Goal: Task Accomplishment & Management: Use online tool/utility

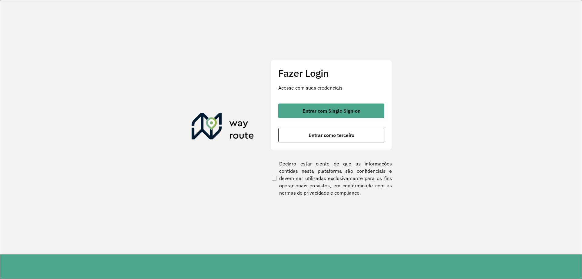
click at [324, 101] on div "Fazer Login Acesse com suas credenciais Entrar com Single Sign-on Entrar como t…" at bounding box center [331, 105] width 121 height 90
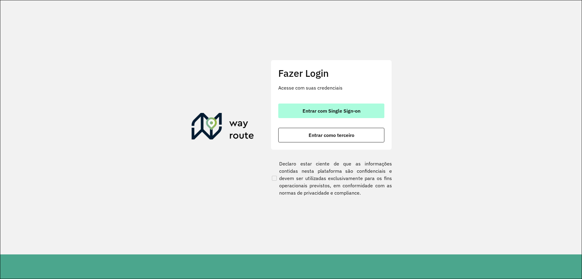
click at [322, 112] on span "Entrar com Single Sign-on" at bounding box center [332, 110] width 58 height 5
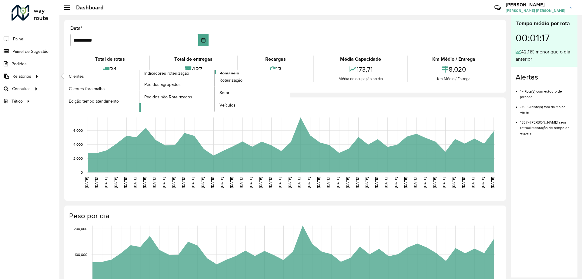
click at [231, 73] on span "Romaneio" at bounding box center [229, 73] width 20 height 6
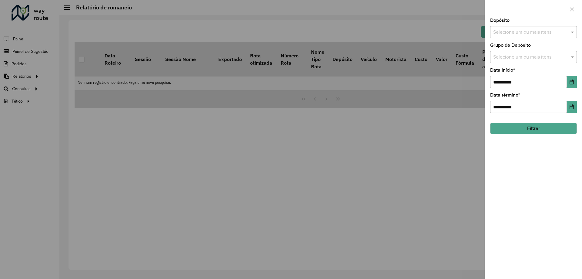
click at [527, 34] on input "text" at bounding box center [531, 32] width 78 height 7
click at [514, 61] on div "CDD [GEOGRAPHIC_DATA]" at bounding box center [533, 62] width 86 height 10
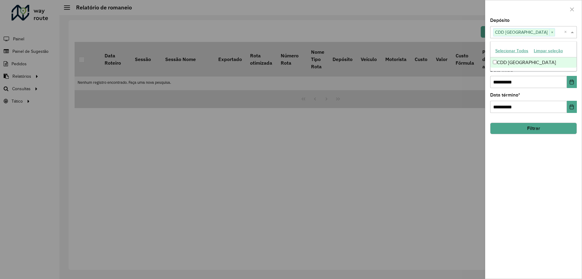
click at [572, 32] on span at bounding box center [573, 31] width 8 height 7
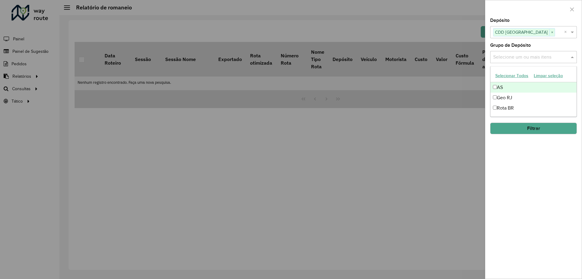
click at [561, 54] on input "text" at bounding box center [531, 57] width 78 height 7
click at [514, 97] on div "Geo RJ" at bounding box center [533, 97] width 86 height 10
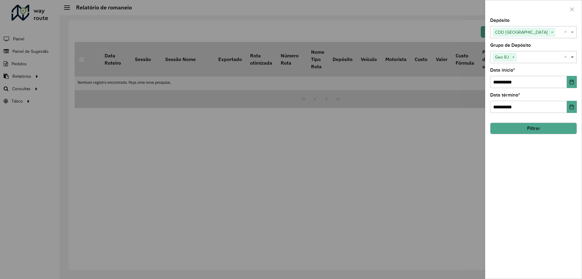
click at [572, 58] on span at bounding box center [573, 56] width 8 height 7
click at [569, 81] on icon "Choose Date" at bounding box center [571, 81] width 5 height 5
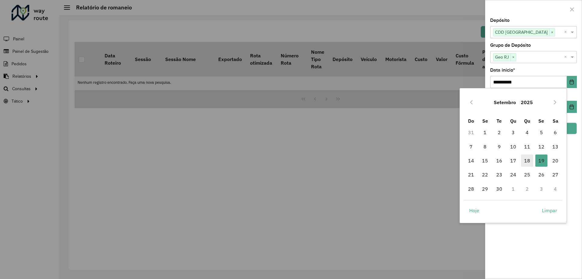
click at [529, 159] on span "18" at bounding box center [527, 160] width 12 height 12
type input "**********"
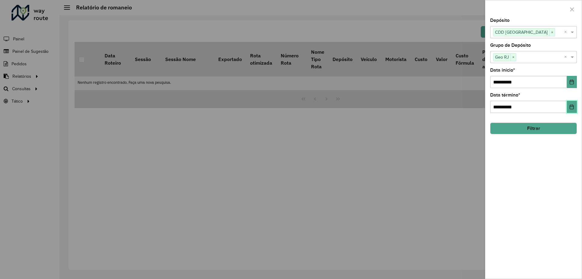
click at [570, 103] on button "Choose Date" at bounding box center [572, 107] width 10 height 12
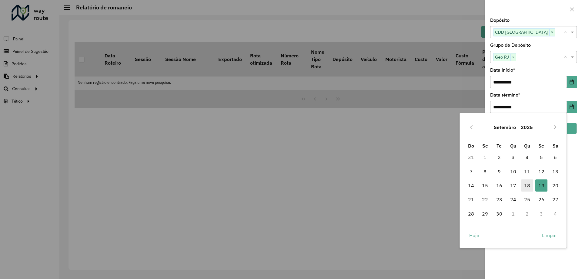
click at [530, 187] on span "18" at bounding box center [527, 185] width 12 height 12
type input "**********"
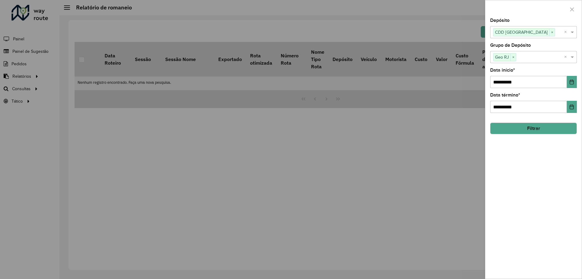
click at [524, 129] on button "Filtrar" at bounding box center [533, 128] width 87 height 12
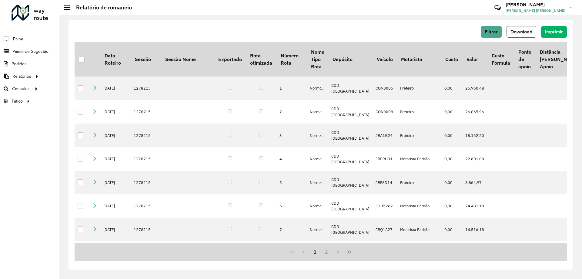
click at [527, 33] on span "Download" at bounding box center [521, 31] width 22 height 5
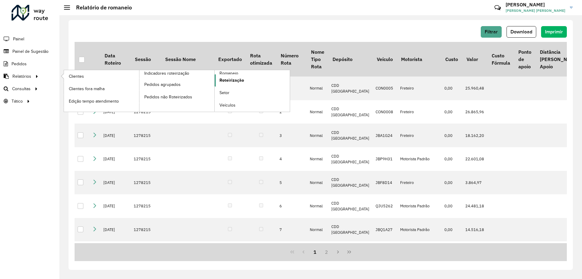
click at [236, 81] on span "Roteirização" at bounding box center [231, 80] width 25 height 6
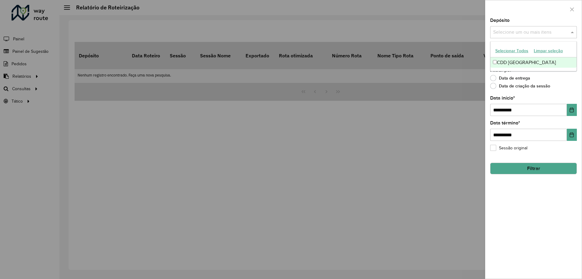
click at [512, 33] on input "text" at bounding box center [531, 32] width 78 height 7
click at [507, 65] on div "CDD [GEOGRAPHIC_DATA]" at bounding box center [533, 62] width 86 height 10
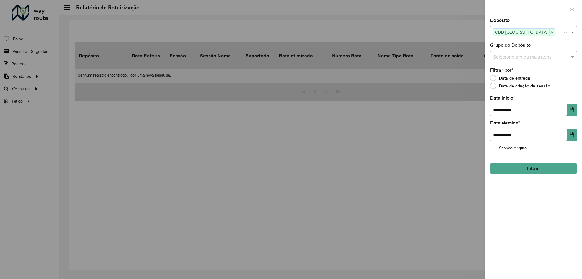
click at [573, 36] on span at bounding box center [573, 31] width 8 height 7
click at [544, 60] on input "text" at bounding box center [531, 57] width 78 height 7
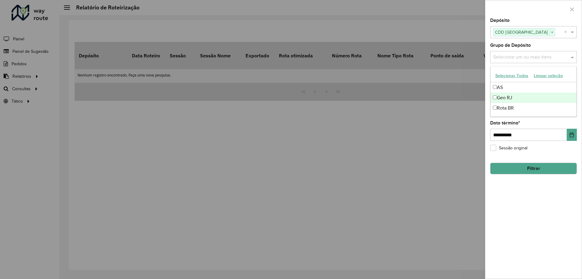
click at [514, 97] on div "Geo RJ" at bounding box center [533, 97] width 86 height 10
click at [572, 56] on span at bounding box center [573, 56] width 8 height 7
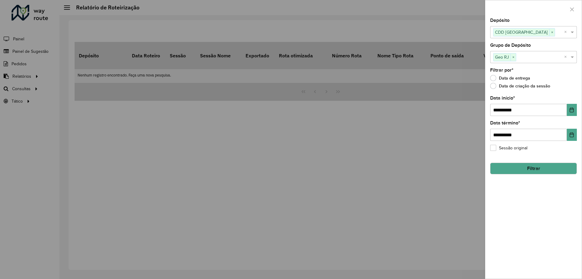
click at [533, 169] on button "Filtrar" at bounding box center [533, 168] width 87 height 12
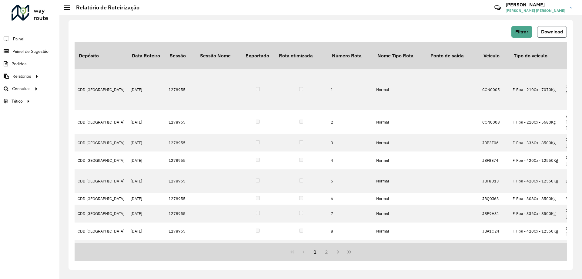
click at [560, 26] on button "Download" at bounding box center [552, 32] width 30 height 12
click at [79, 90] on span "Roteirização" at bounding box center [81, 88] width 25 height 6
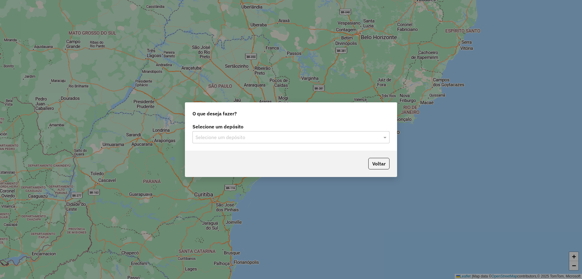
click at [216, 134] on input "text" at bounding box center [285, 137] width 179 height 7
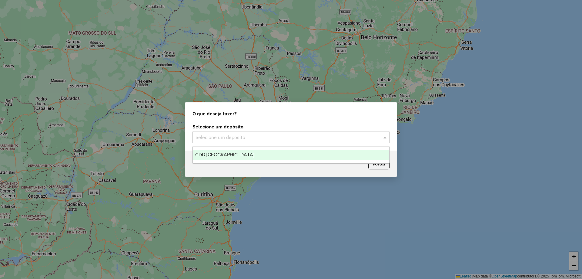
click at [217, 148] on ng-dropdown-panel "CDD [GEOGRAPHIC_DATA]" at bounding box center [290, 154] width 197 height 17
click at [216, 153] on span "CDD [GEOGRAPHIC_DATA]" at bounding box center [224, 154] width 59 height 5
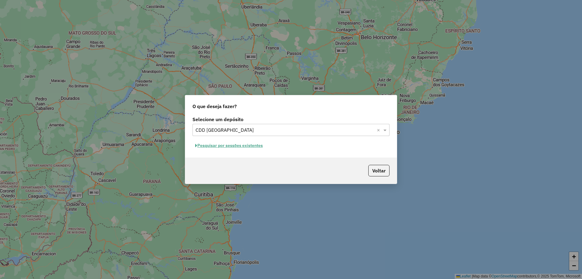
click at [236, 147] on button "Pesquisar por sessões existentes" at bounding box center [228, 145] width 73 height 9
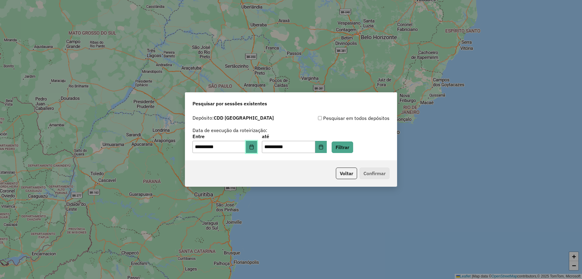
click at [255, 149] on button "Choose Date" at bounding box center [252, 147] width 12 height 12
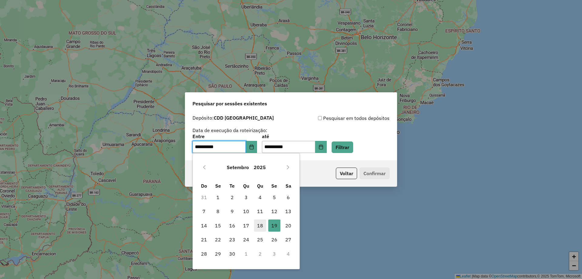
click at [263, 225] on span "18" at bounding box center [260, 225] width 12 height 12
type input "**********"
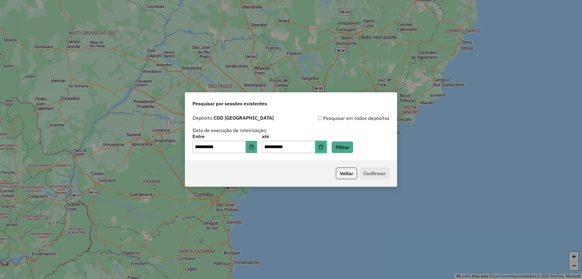
click at [327, 149] on button "Choose Date" at bounding box center [321, 147] width 12 height 12
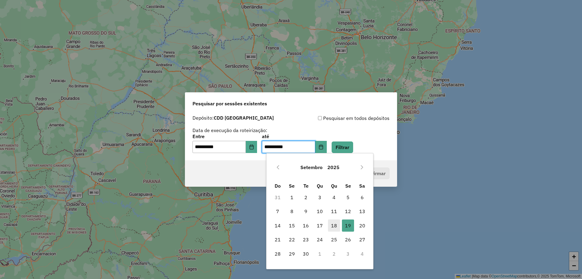
click at [335, 226] on span "18" at bounding box center [334, 225] width 12 height 12
type input "**********"
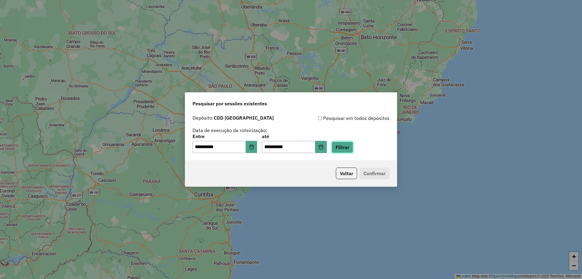
click at [350, 151] on button "Filtrar" at bounding box center [343, 147] width 22 height 12
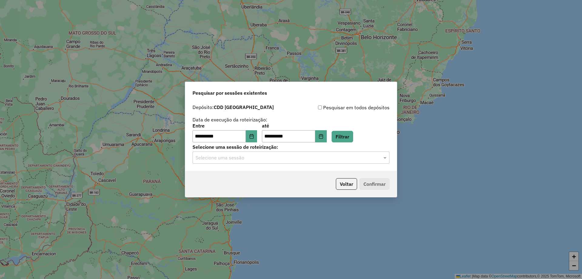
click at [350, 155] on input "text" at bounding box center [285, 157] width 179 height 7
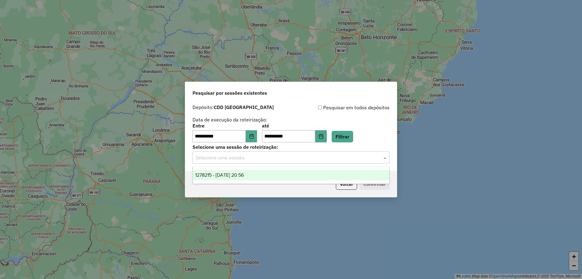
click at [257, 173] on div "1278215 - 18/09/2025 20:56" at bounding box center [291, 175] width 196 height 10
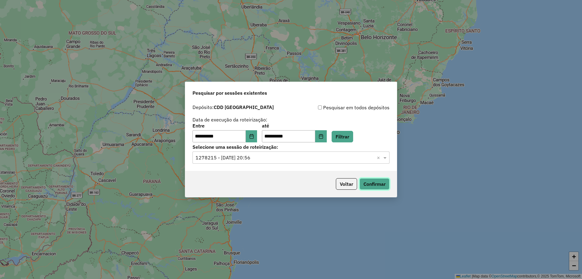
click at [368, 184] on button "Confirmar" at bounding box center [375, 184] width 30 height 12
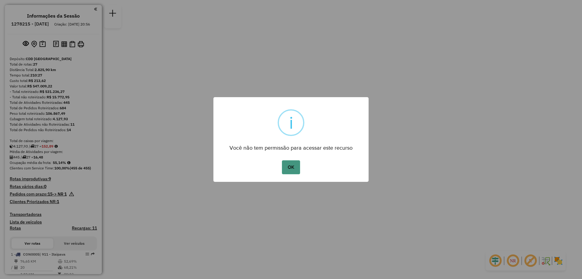
click at [296, 172] on button "OK" at bounding box center [291, 167] width 18 height 14
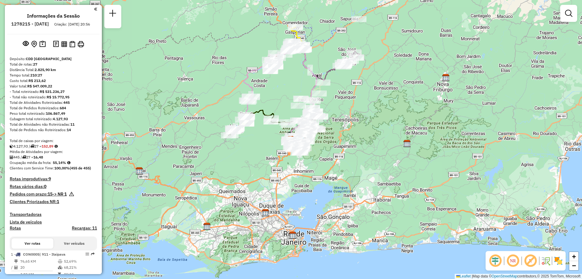
click at [38, 25] on h6 "1278215 - 18/09/2025" at bounding box center [30, 23] width 38 height 5
copy h6 "1278215"
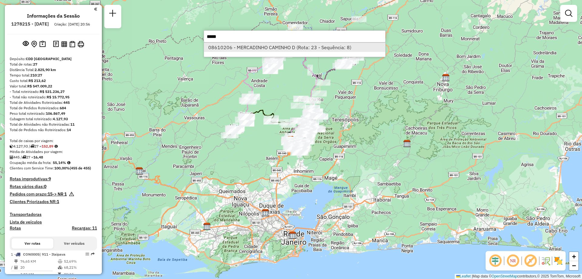
type input "*****"
click at [284, 45] on li "08610206 - MERCADINHO CAMINHO D (Rota: 23 - Sequência: 8)" at bounding box center [294, 47] width 181 height 9
select select "**********"
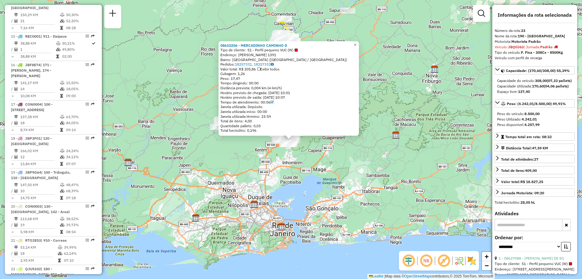
scroll to position [959, 0]
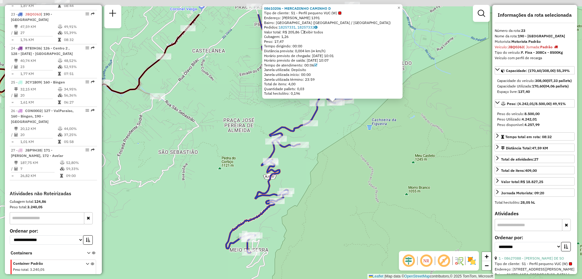
drag, startPoint x: 396, startPoint y: 89, endPoint x: 379, endPoint y: 131, distance: 45.2
click at [379, 131] on div "08610206 - MERCADINHO CAMINHO D Tipo de cliente: 51 - Perfil pequeno VUC (W) En…" at bounding box center [291, 139] width 582 height 279
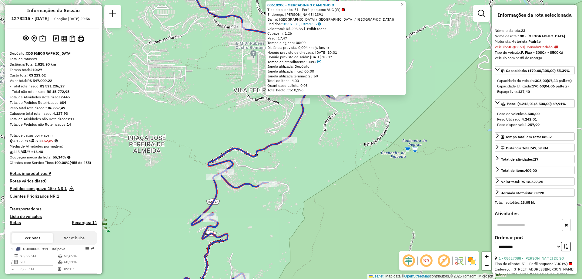
scroll to position [0, 0]
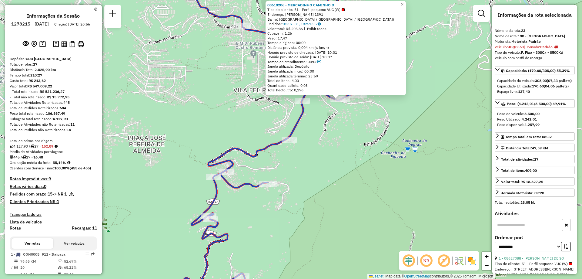
click at [43, 24] on h6 "1278215 - 18/09/2025" at bounding box center [30, 23] width 38 height 5
copy h6 "1278215"
